Goal: Find specific page/section: Find specific page/section

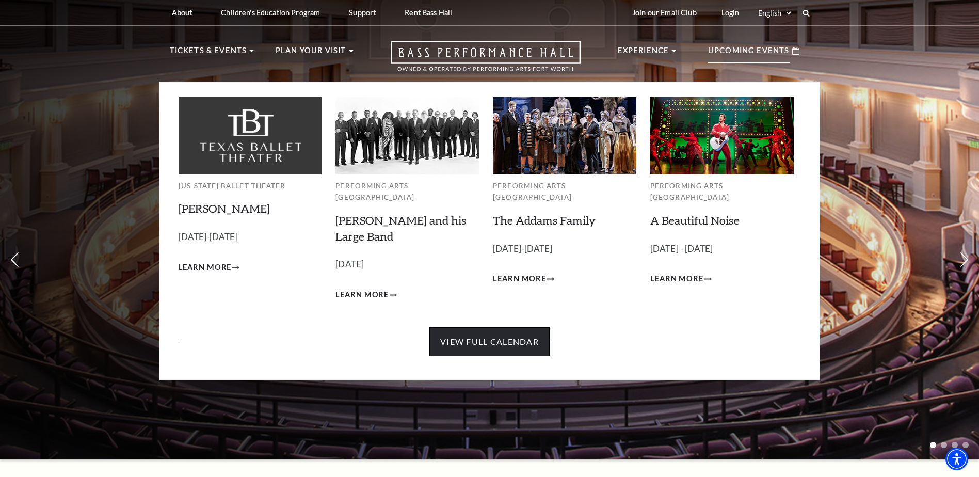
click at [498, 331] on link "View Full Calendar" at bounding box center [489, 341] width 120 height 29
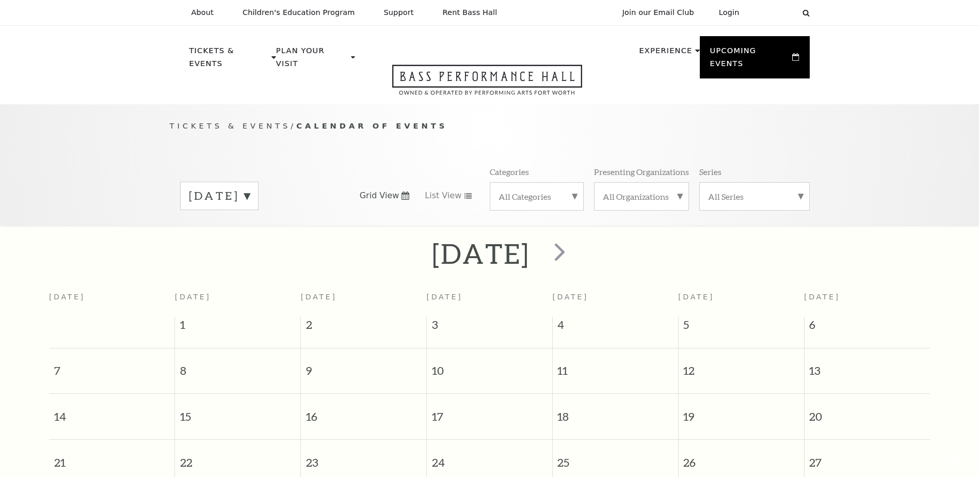
scroll to position [91, 0]
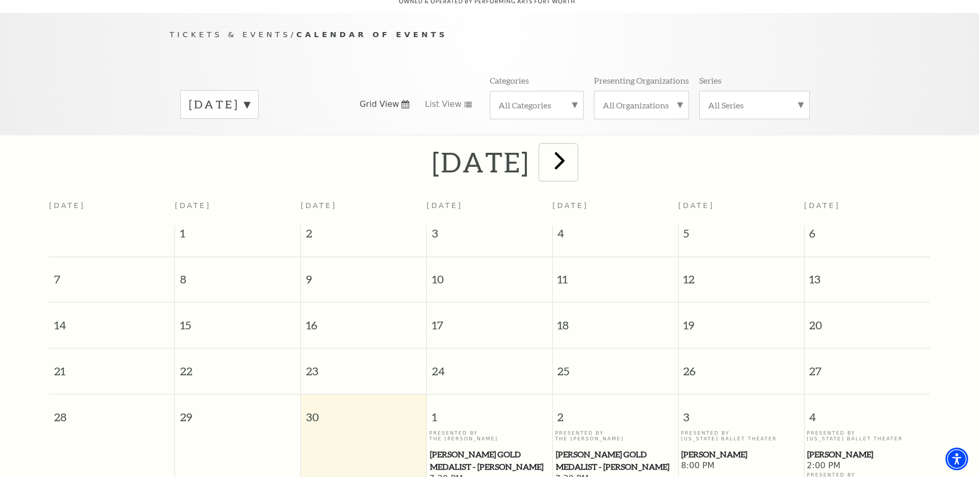
click at [574, 155] on span "next" at bounding box center [559, 159] width 29 height 29
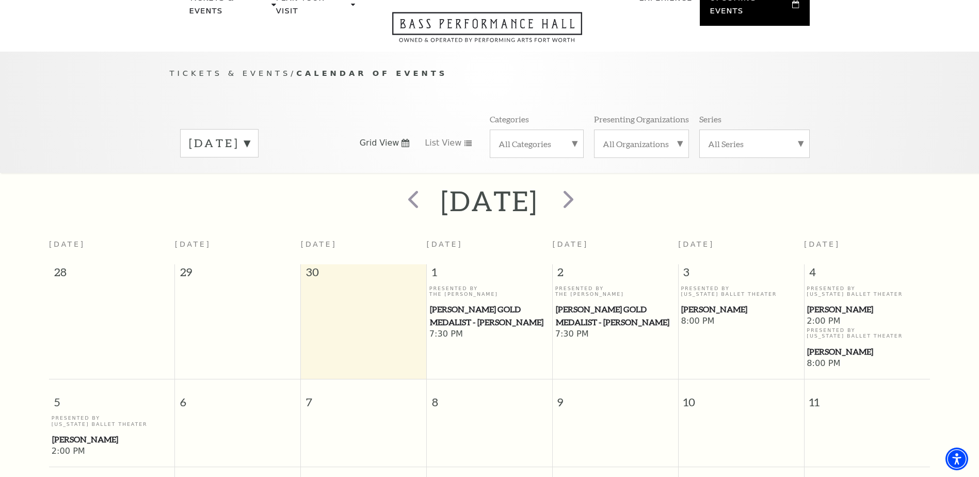
scroll to position [0, 0]
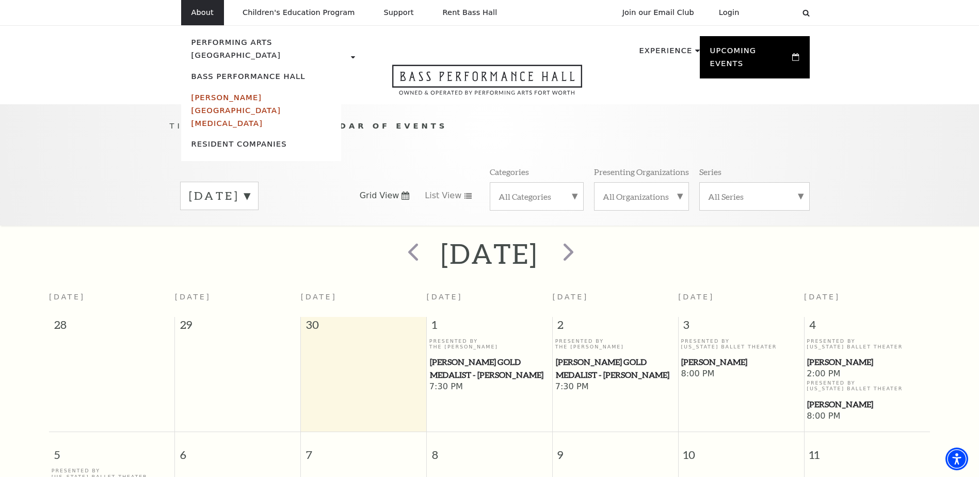
click at [211, 93] on link "[PERSON_NAME][GEOGRAPHIC_DATA][MEDICAL_DATA]" at bounding box center [236, 110] width 90 height 35
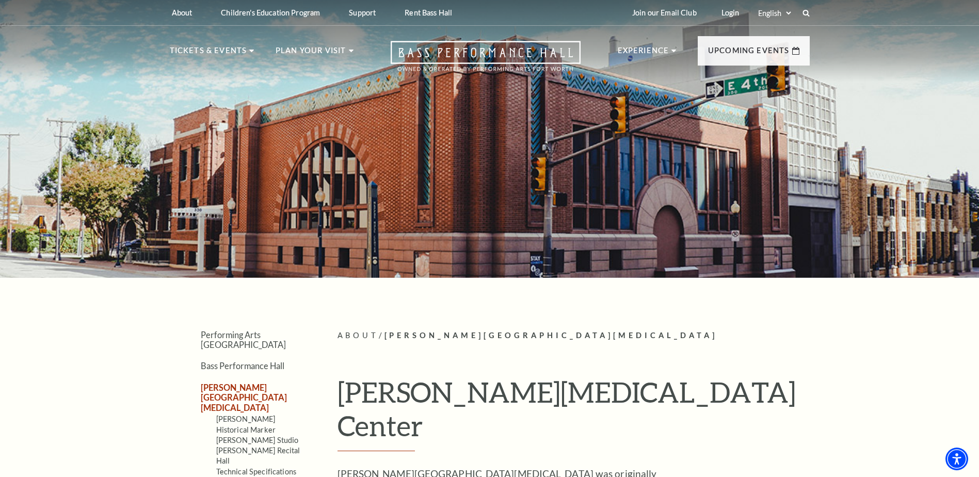
click at [240, 382] on link "[PERSON_NAME][GEOGRAPHIC_DATA][MEDICAL_DATA]" at bounding box center [244, 397] width 86 height 30
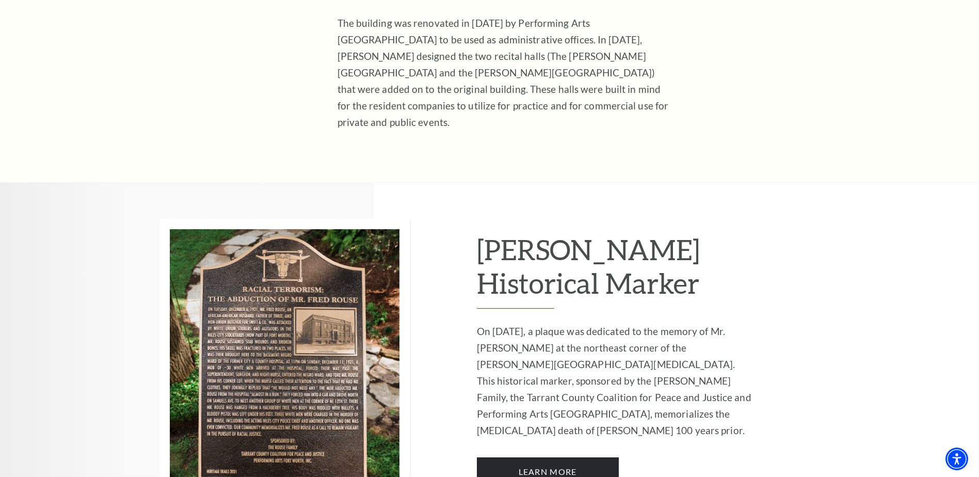
scroll to position [567, 0]
